Goal: Transaction & Acquisition: Download file/media

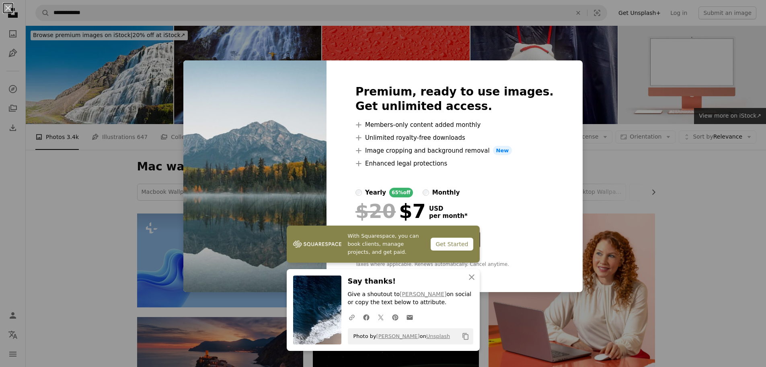
scroll to position [241, 0]
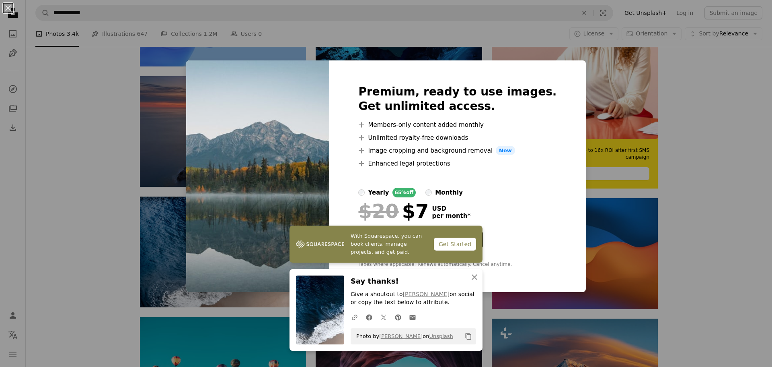
click at [552, 70] on div "Premium, ready to use images. Get unlimited access. A plus sign Members-only co…" at bounding box center [458, 176] width 256 height 232
click at [475, 278] on icon "An X shape" at bounding box center [475, 277] width 10 height 10
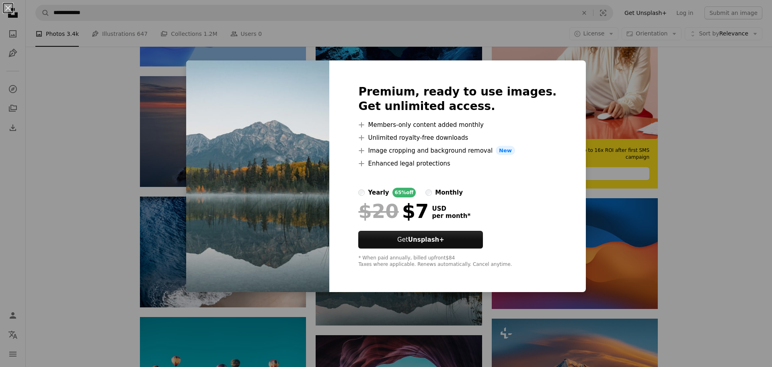
click at [744, 204] on div "An X shape Premium, ready to use images. Get unlimited access. A plus sign Memb…" at bounding box center [386, 183] width 772 height 367
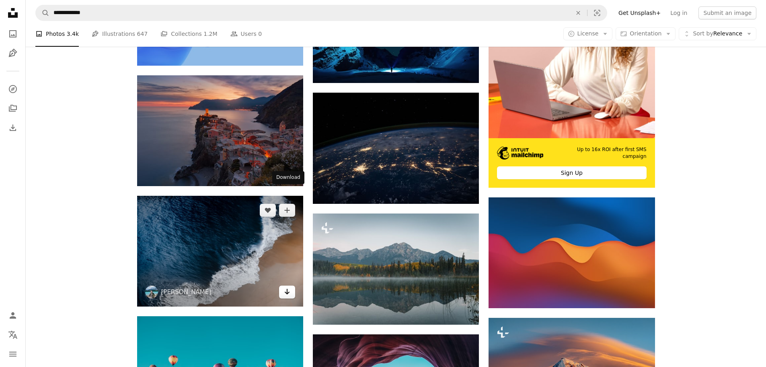
click at [290, 285] on link "Arrow pointing down" at bounding box center [287, 291] width 16 height 13
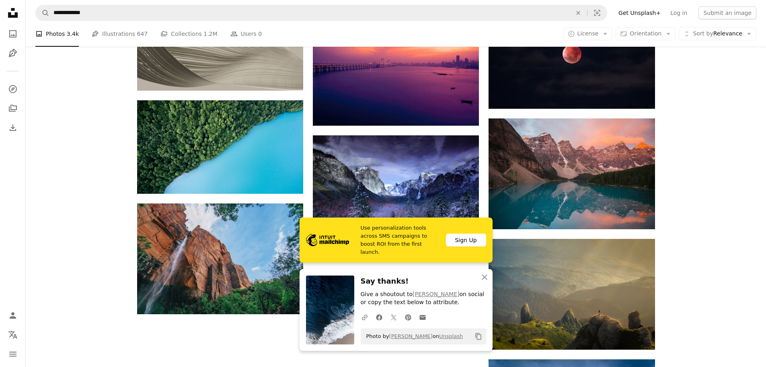
scroll to position [773, 0]
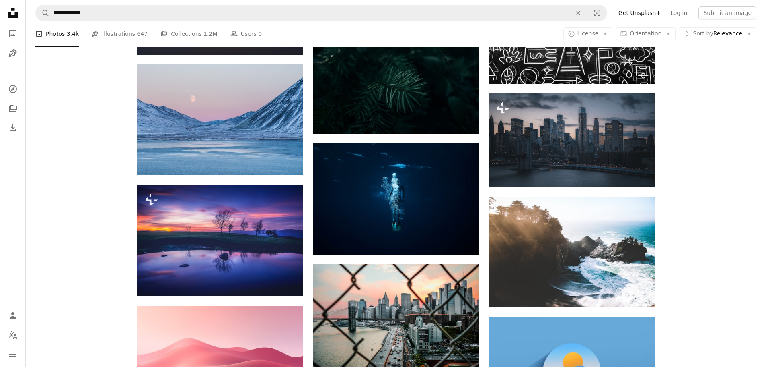
scroll to position [6595, 0]
